Goal: Task Accomplishment & Management: Manage account settings

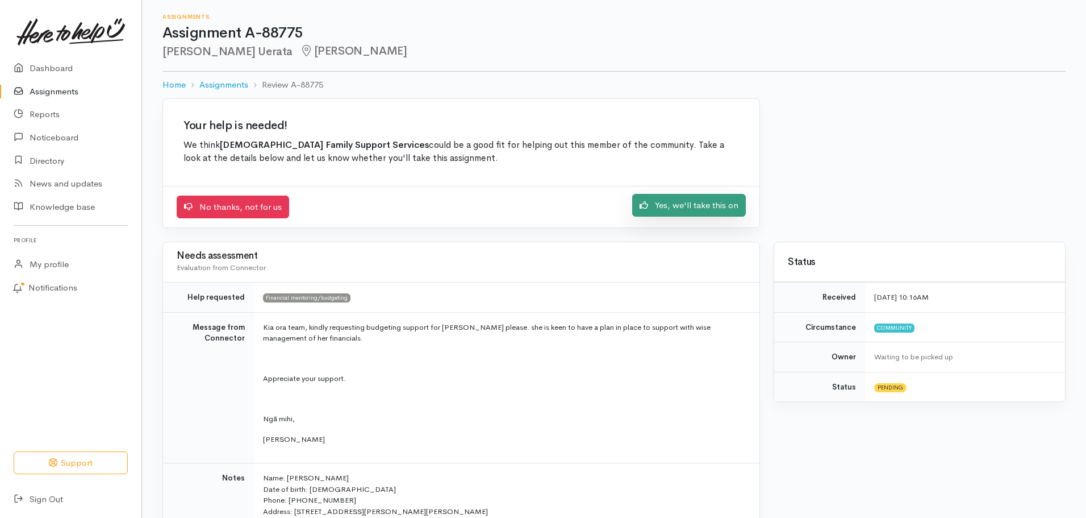
click at [682, 201] on link "Yes, we'll take this on" at bounding box center [689, 205] width 114 height 23
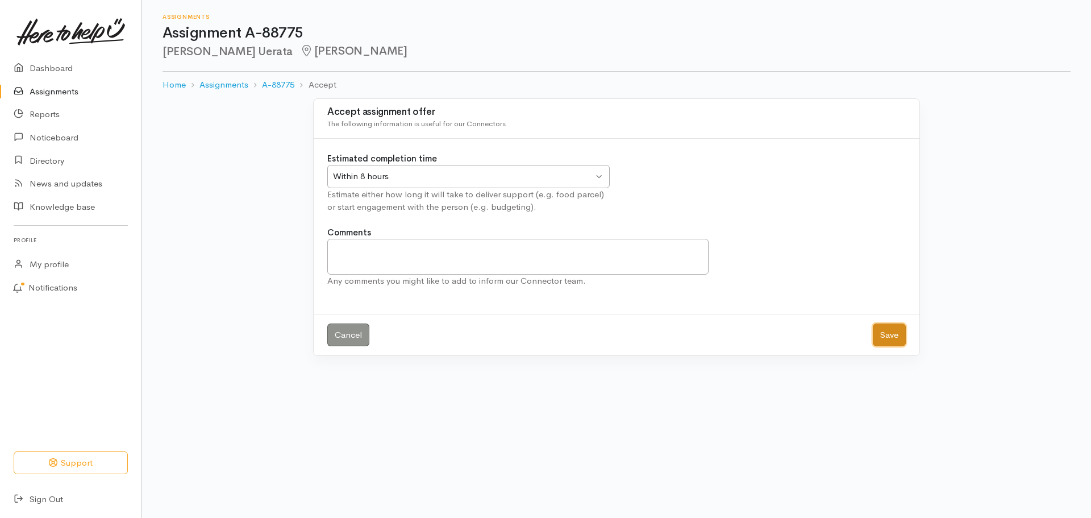
click at [893, 339] on button "Save" at bounding box center [889, 334] width 33 height 23
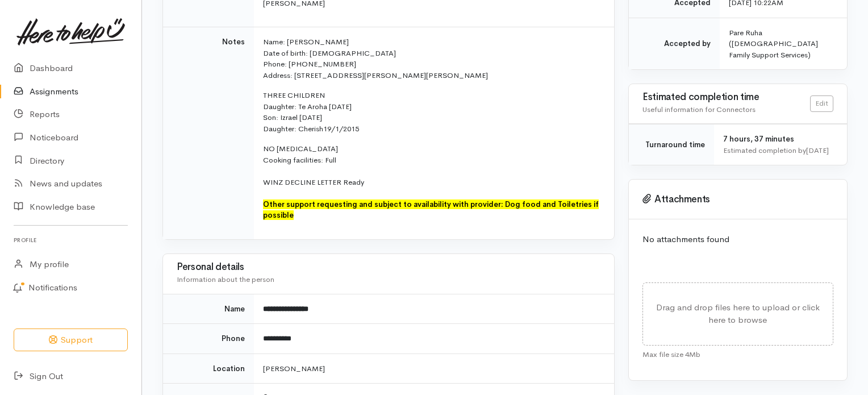
scroll to position [284, 0]
